Goal: Navigation & Orientation: Find specific page/section

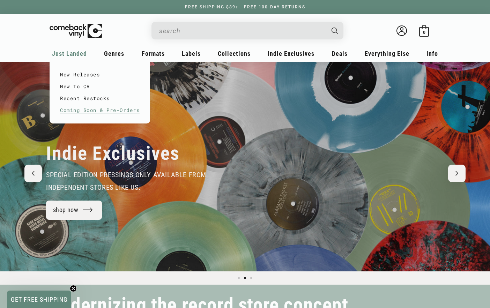
click at [81, 110] on link "Coming Soon & Pre-Orders" at bounding box center [100, 110] width 80 height 12
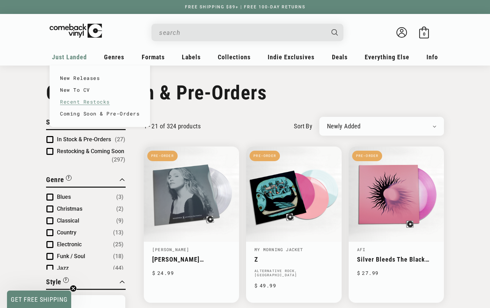
click at [85, 104] on link "Recent Restocks" at bounding box center [100, 102] width 80 height 12
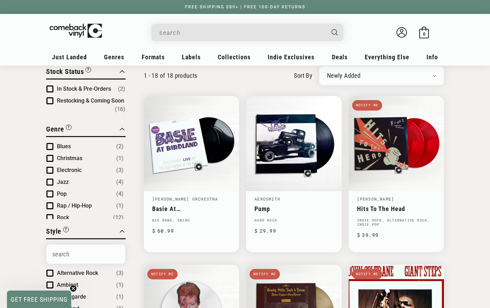
scroll to position [53, 0]
